Goal: Information Seeking & Learning: Learn about a topic

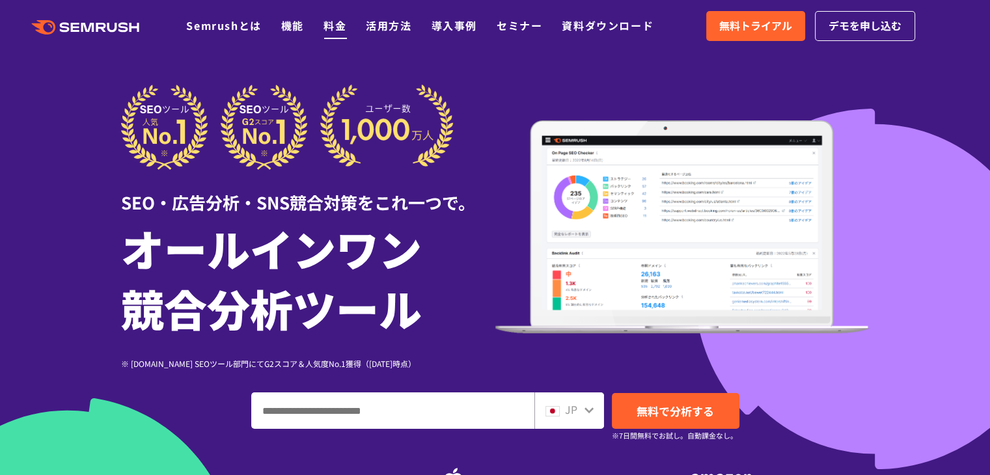
click at [337, 23] on link "料金" at bounding box center [335, 26] width 23 height 16
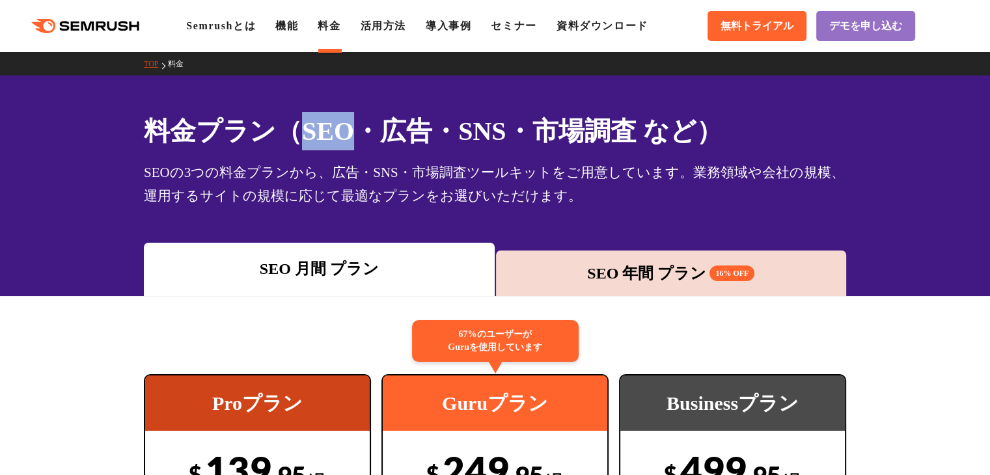
drag, startPoint x: 353, startPoint y: 131, endPoint x: 292, endPoint y: 131, distance: 61.2
click at [292, 131] on h1 "料金プラン（SEO・広告・SNS・市場調査 など）" at bounding box center [495, 131] width 702 height 38
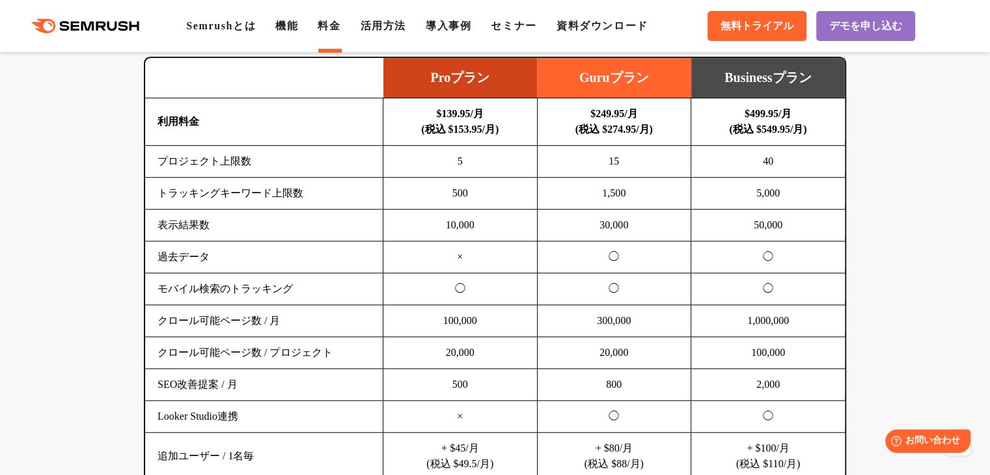
scroll to position [880, 0]
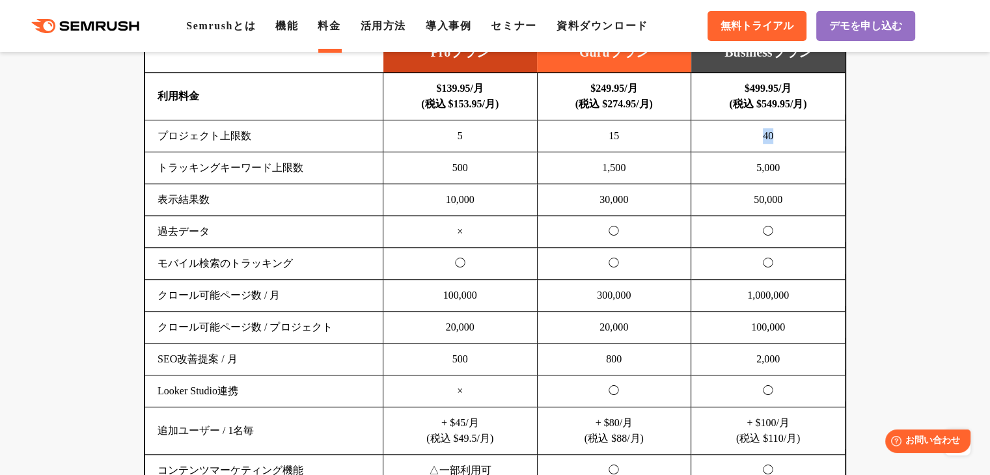
drag, startPoint x: 781, startPoint y: 135, endPoint x: 760, endPoint y: 133, distance: 21.6
click at [760, 133] on td "40" at bounding box center [768, 136] width 154 height 32
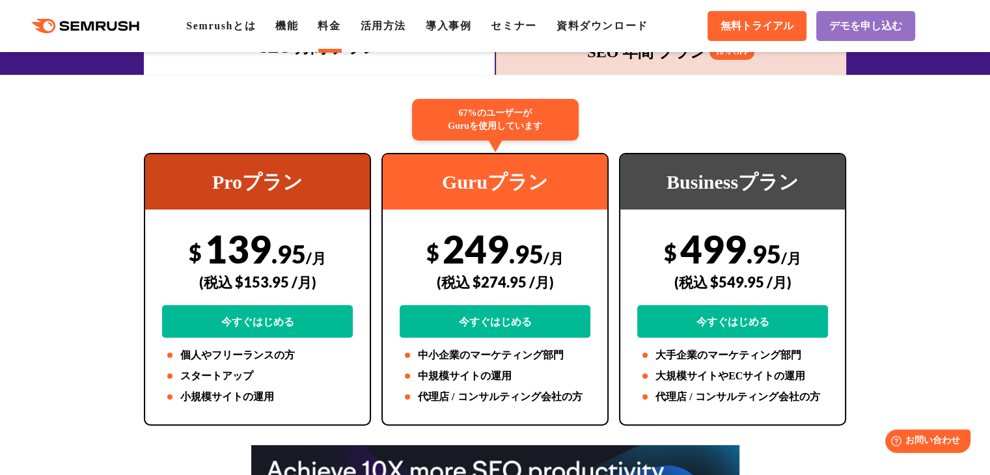
scroll to position [210, 0]
